Goal: Task Accomplishment & Management: Use online tool/utility

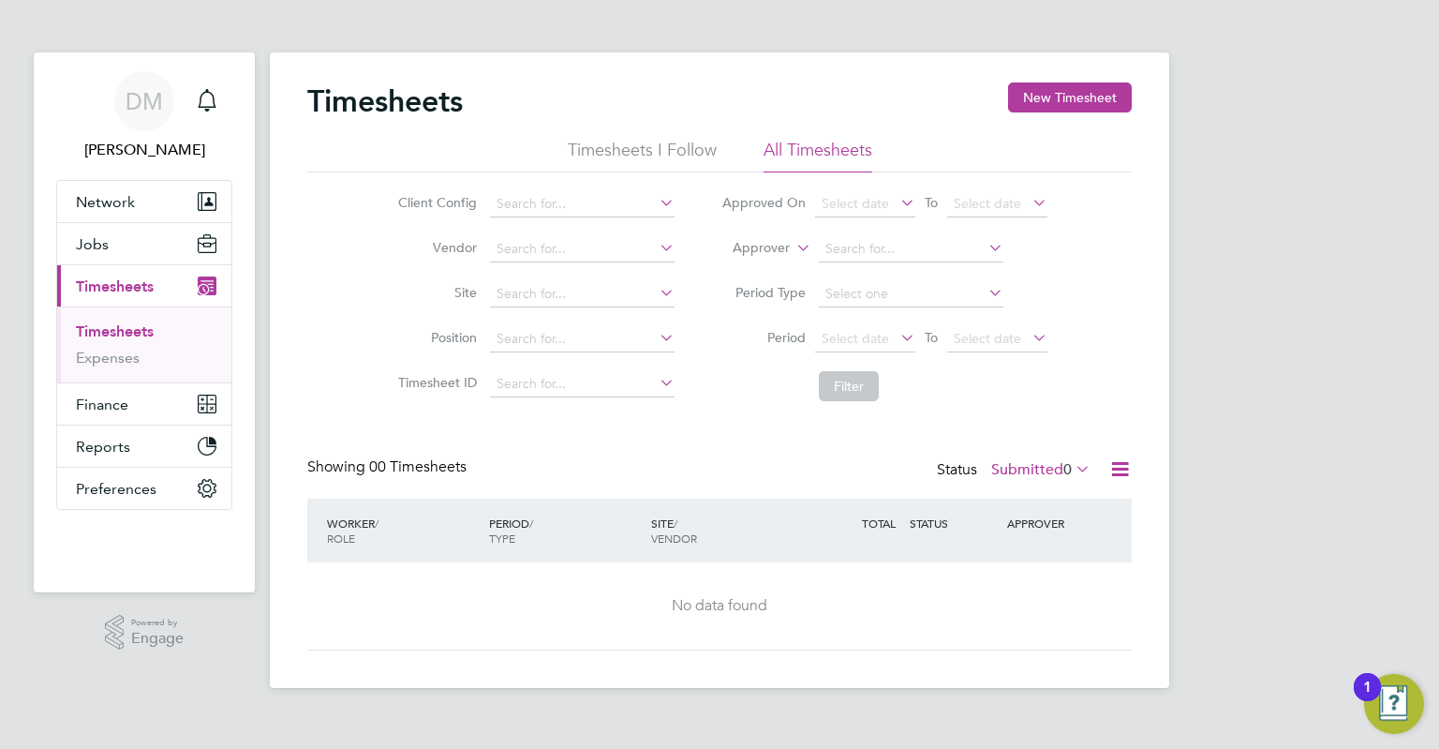
click at [1123, 464] on icon at bounding box center [1119, 468] width 23 height 23
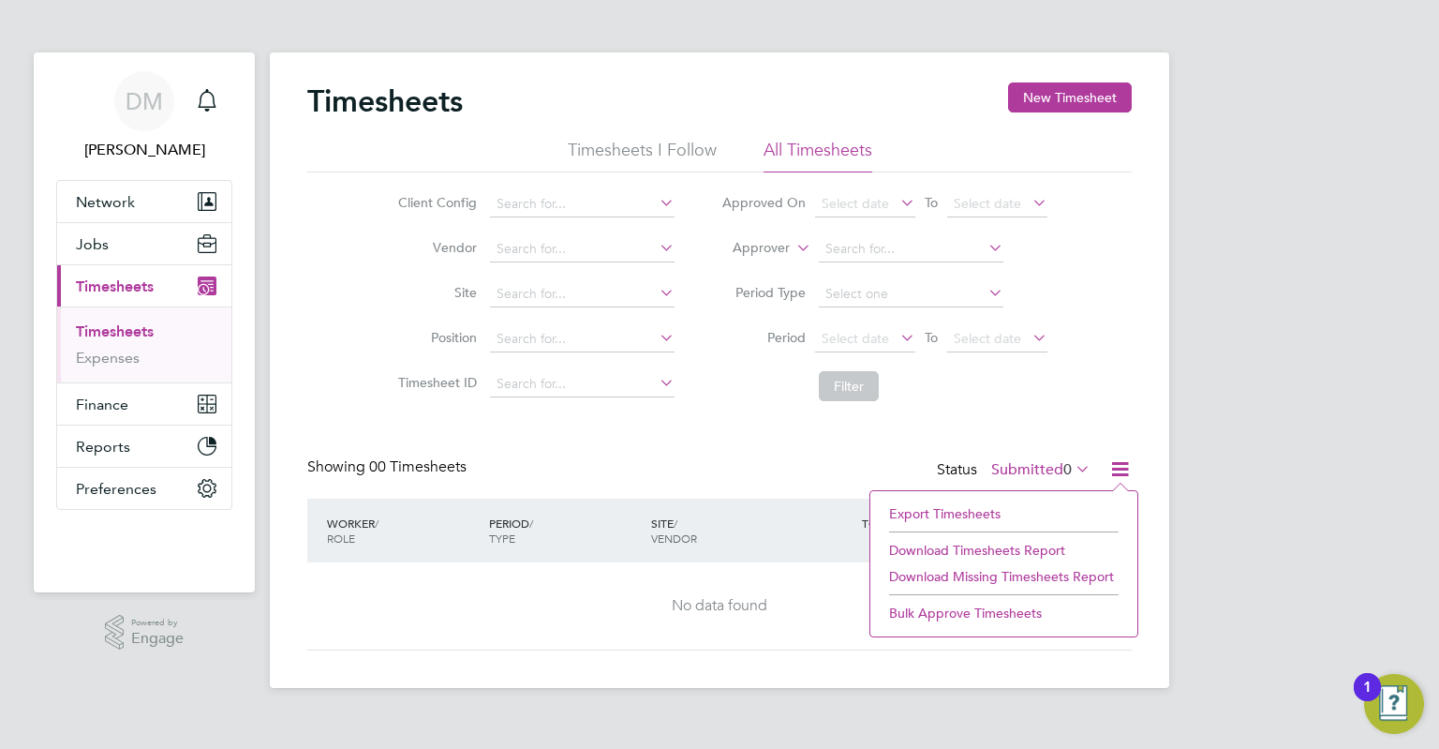
click at [949, 505] on li "Export Timesheets" at bounding box center [1004, 513] width 248 height 26
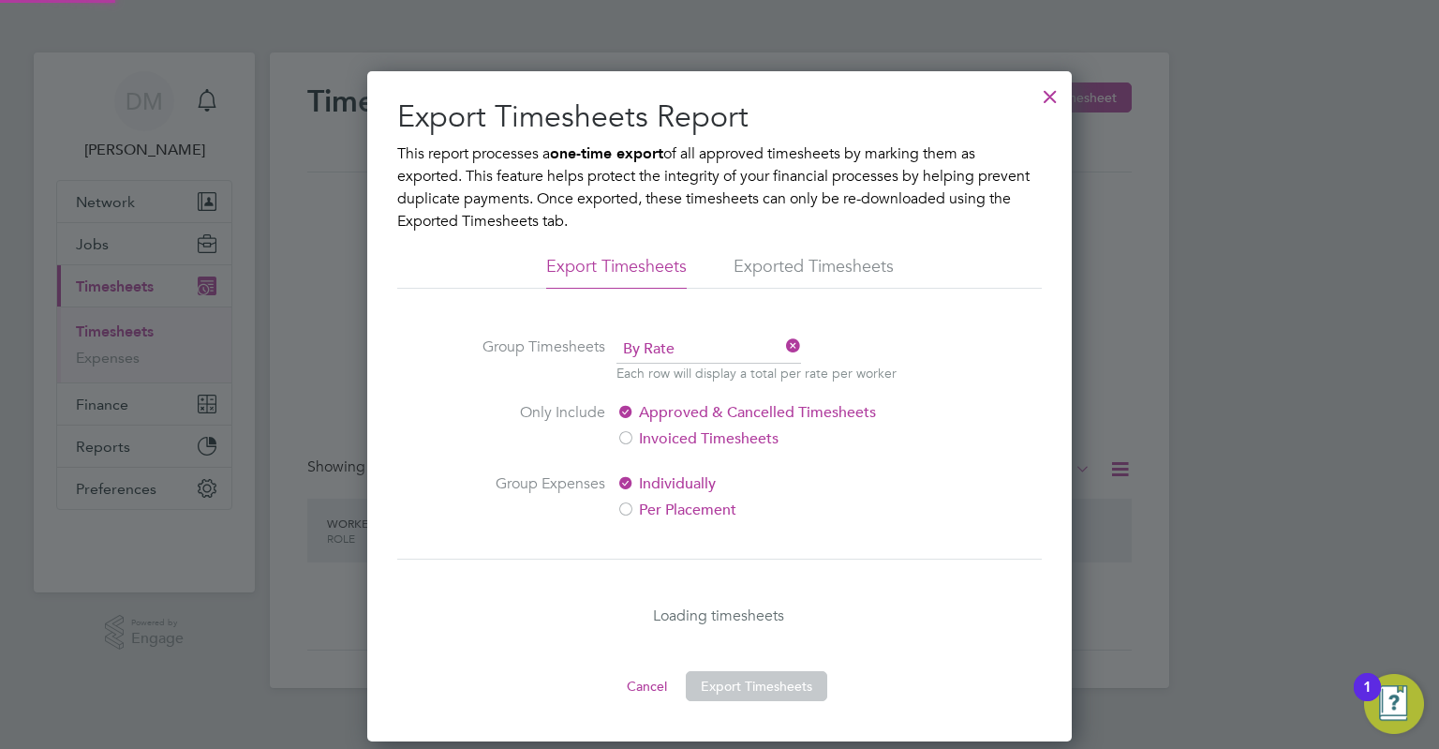
scroll to position [9, 9]
click at [743, 678] on button "Export Timesheets" at bounding box center [756, 686] width 141 height 30
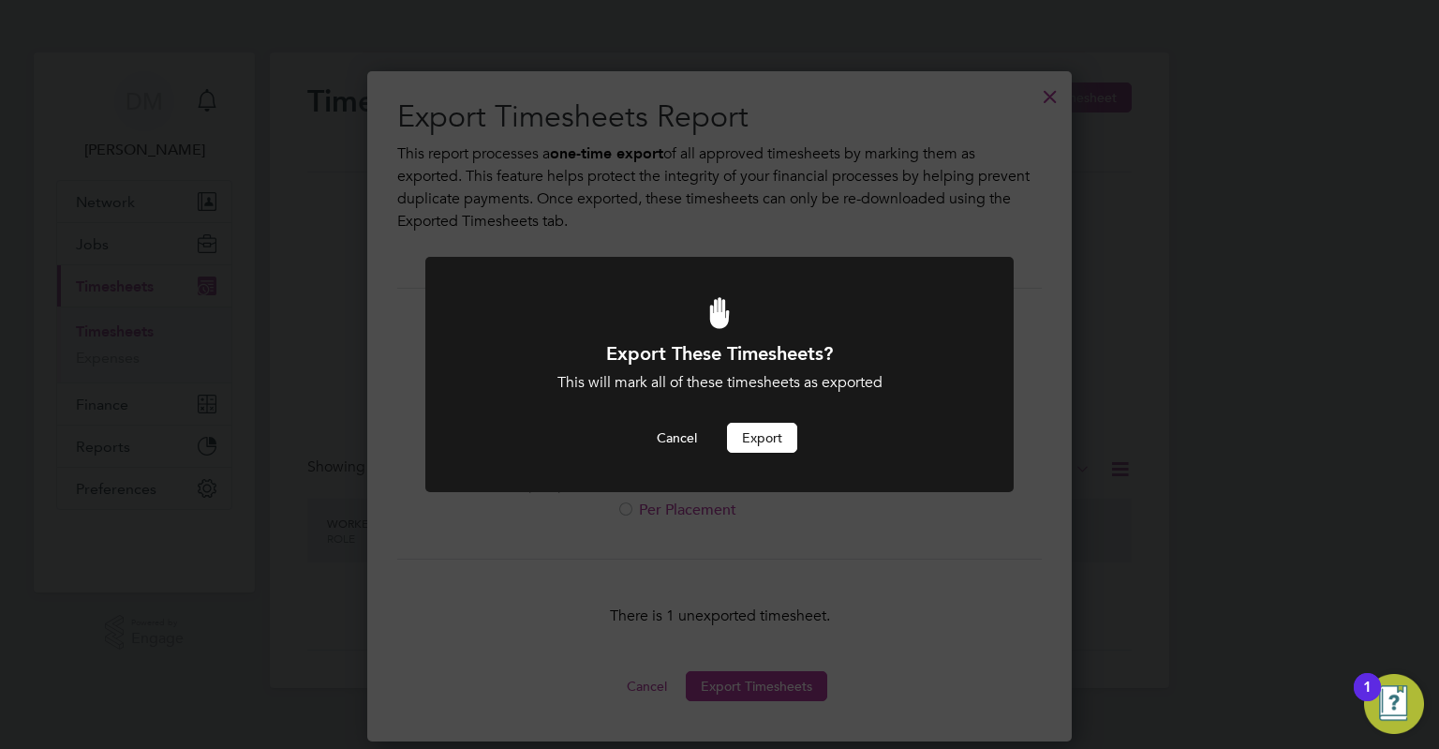
click at [768, 438] on button "Export" at bounding box center [762, 438] width 70 height 30
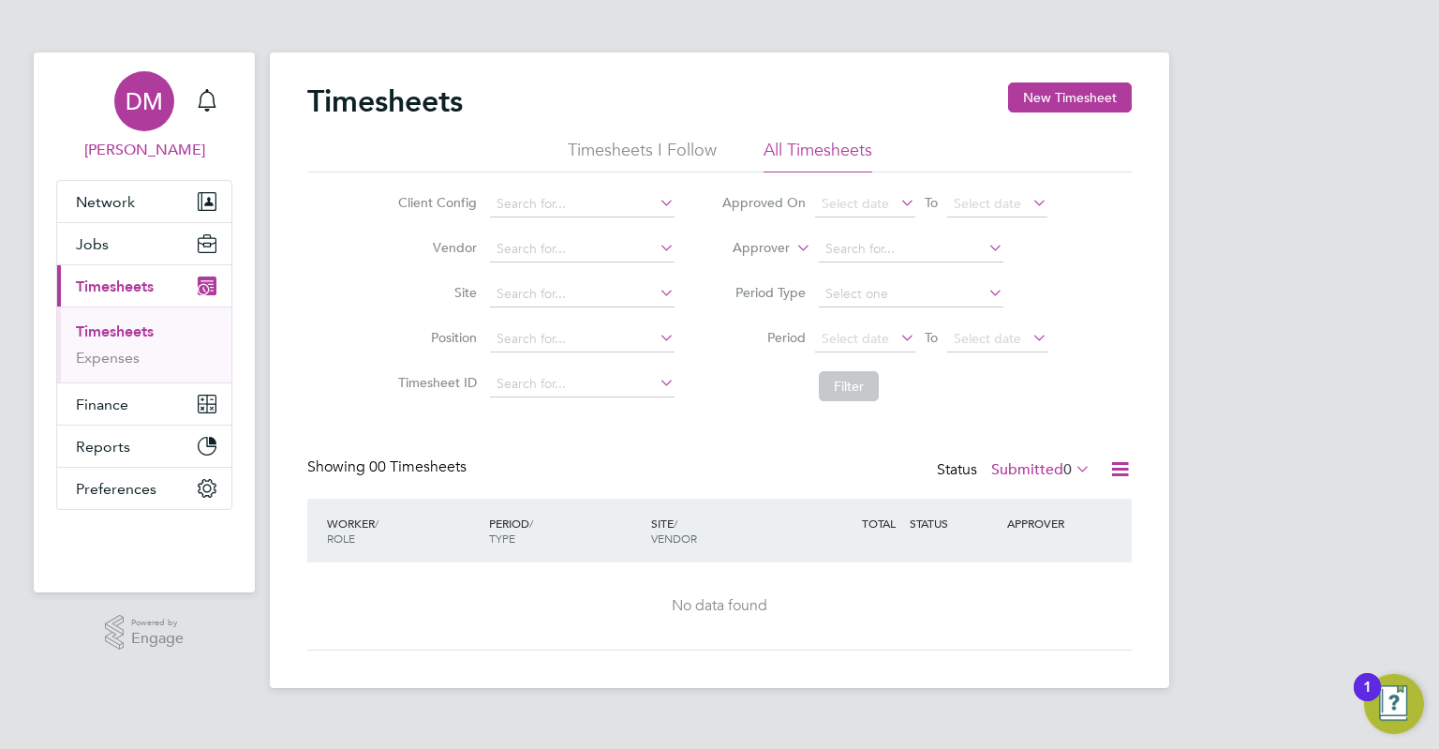
click at [135, 143] on span "[PERSON_NAME]" at bounding box center [144, 150] width 176 height 22
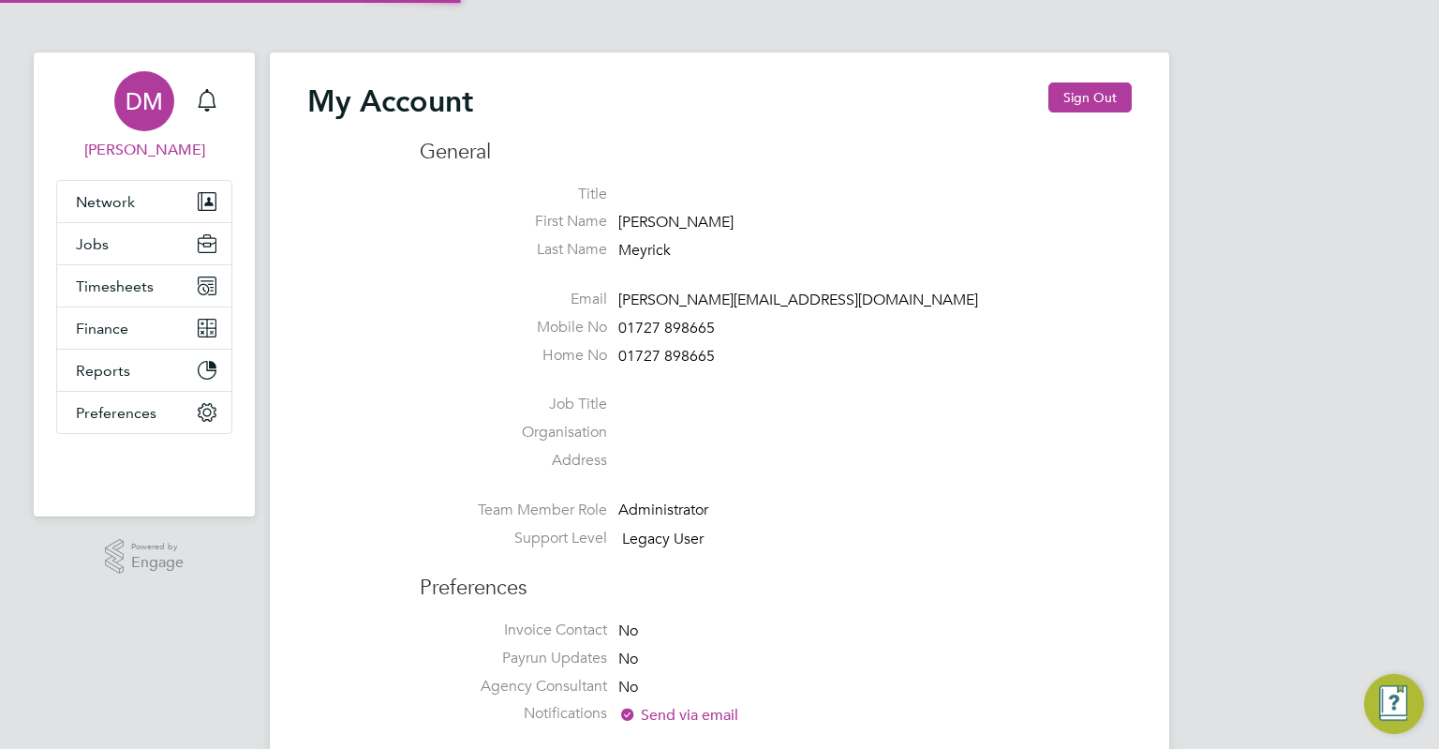
type input "[PERSON_NAME][EMAIL_ADDRESS][DOMAIN_NAME]"
click at [1079, 98] on button "Sign Out" at bounding box center [1089, 97] width 83 height 30
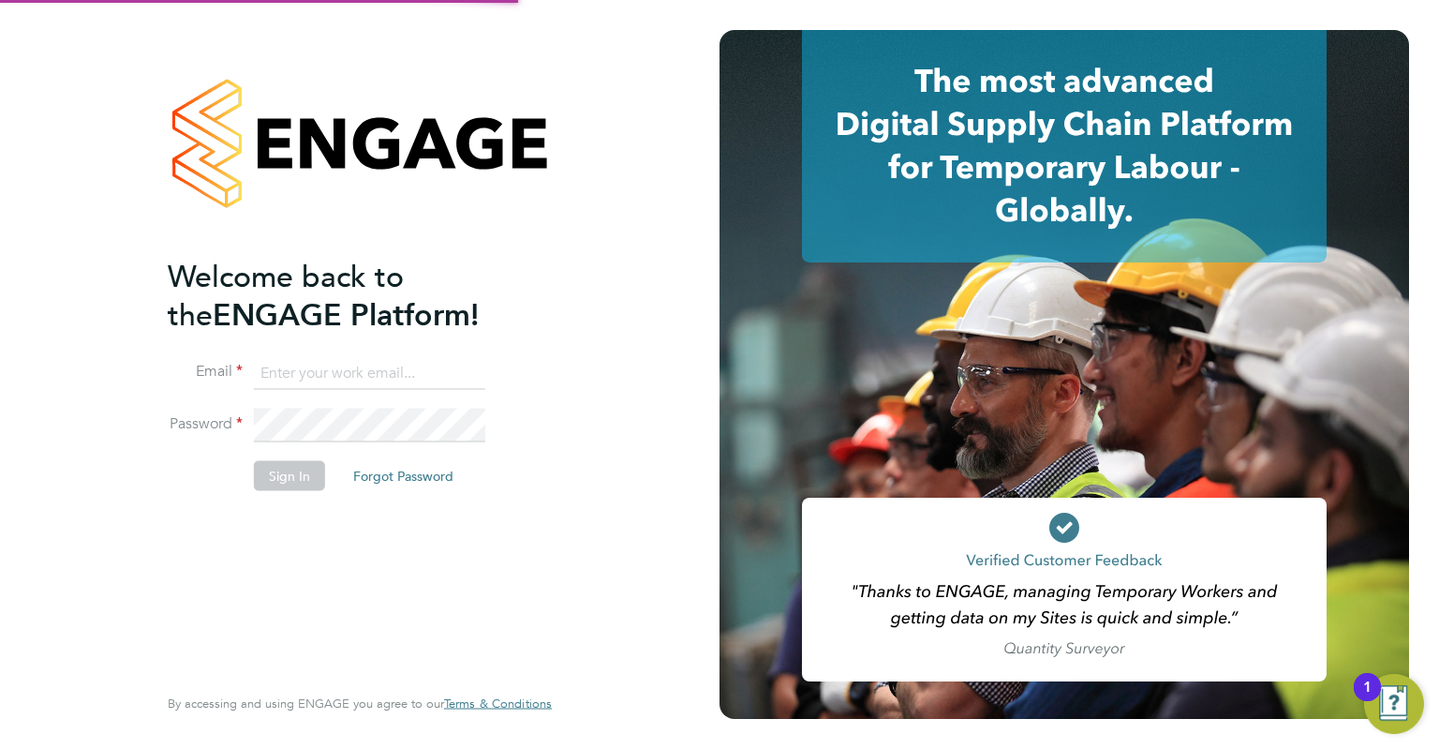
type input "[PERSON_NAME][EMAIL_ADDRESS][DOMAIN_NAME]"
